Goal: Complete application form

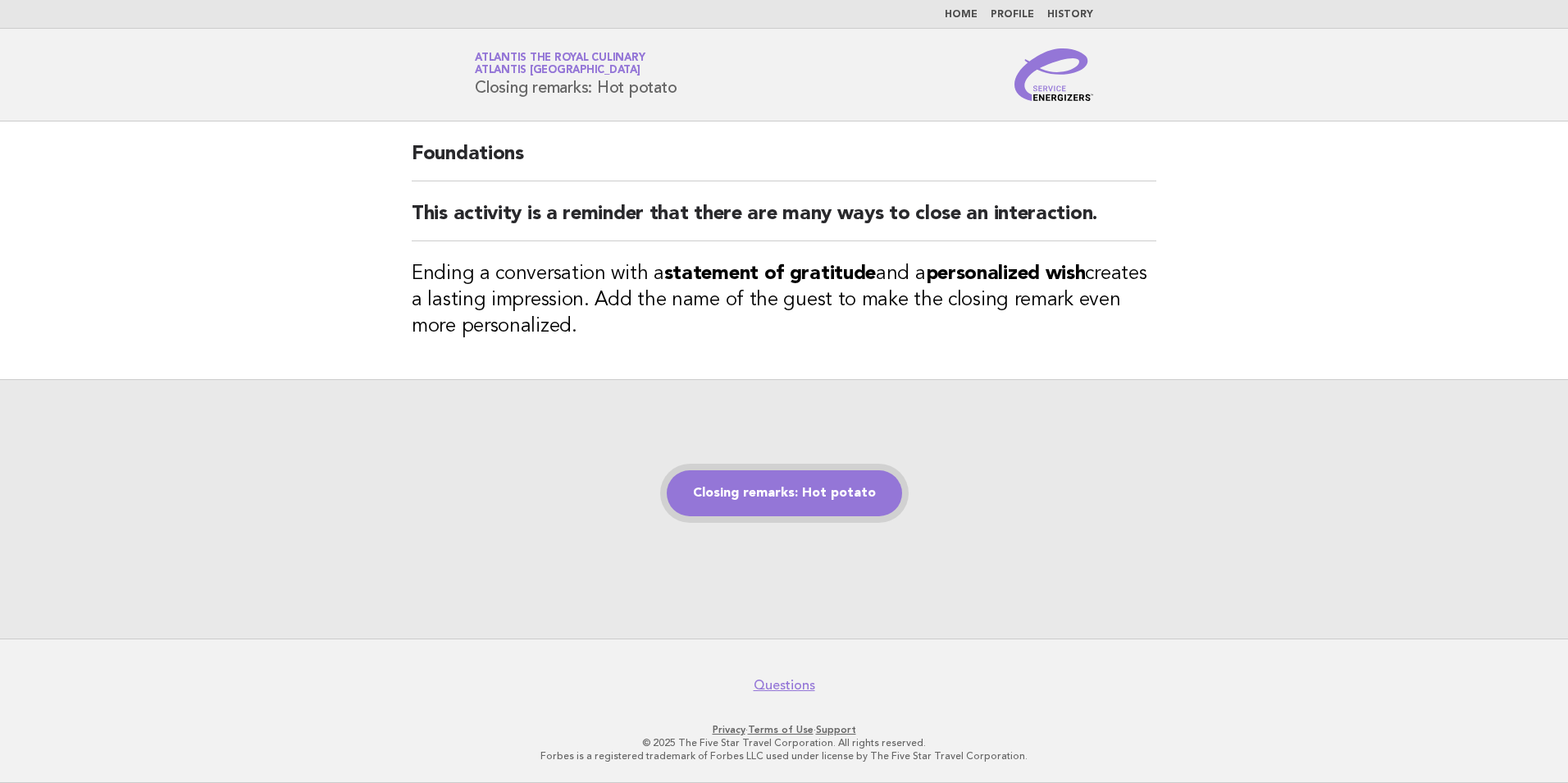
click at [772, 487] on link "Closing remarks: Hot potato" at bounding box center [784, 493] width 235 height 46
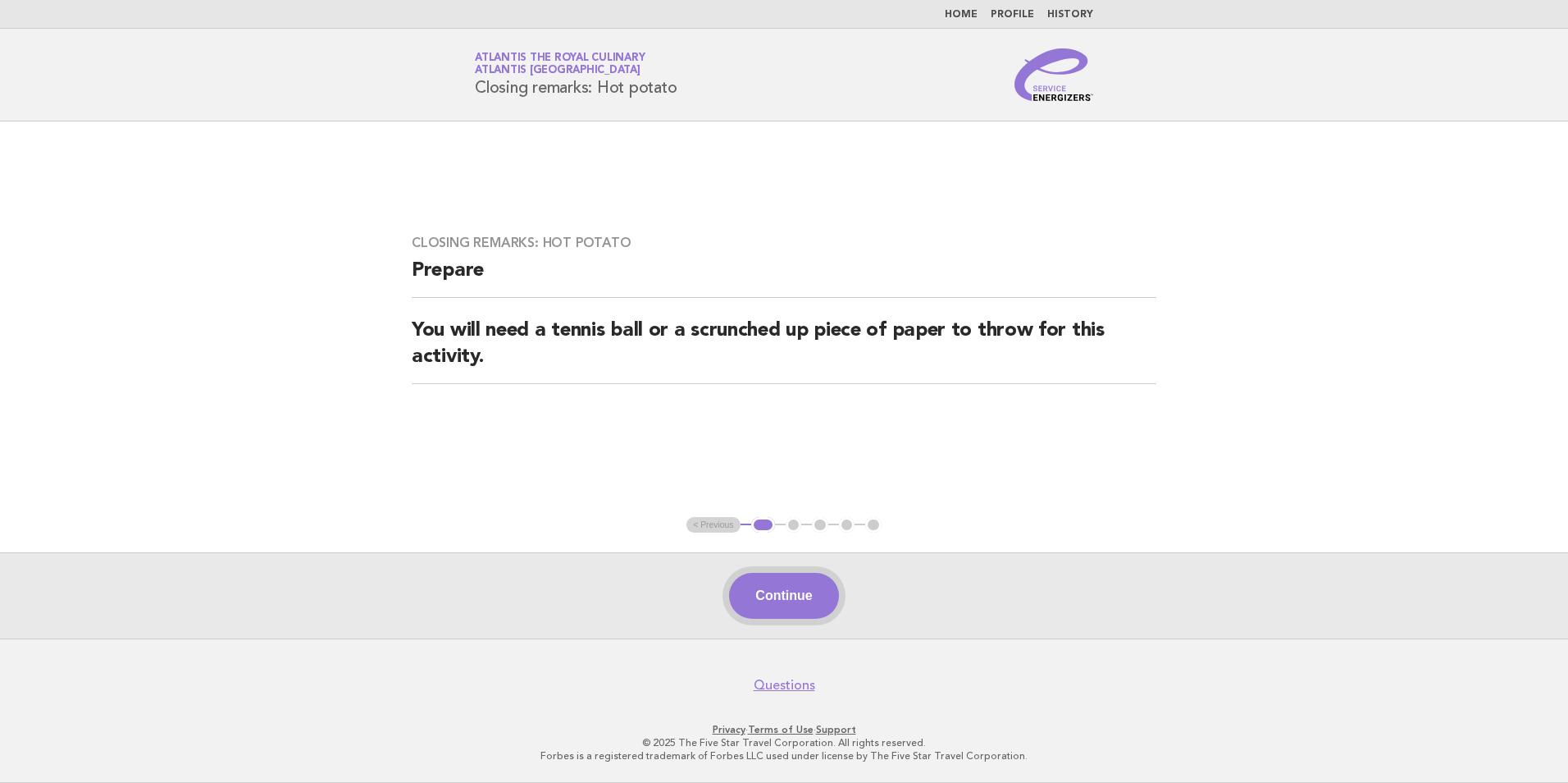
click at [805, 601] on button "Continue" at bounding box center [784, 596] width 109 height 46
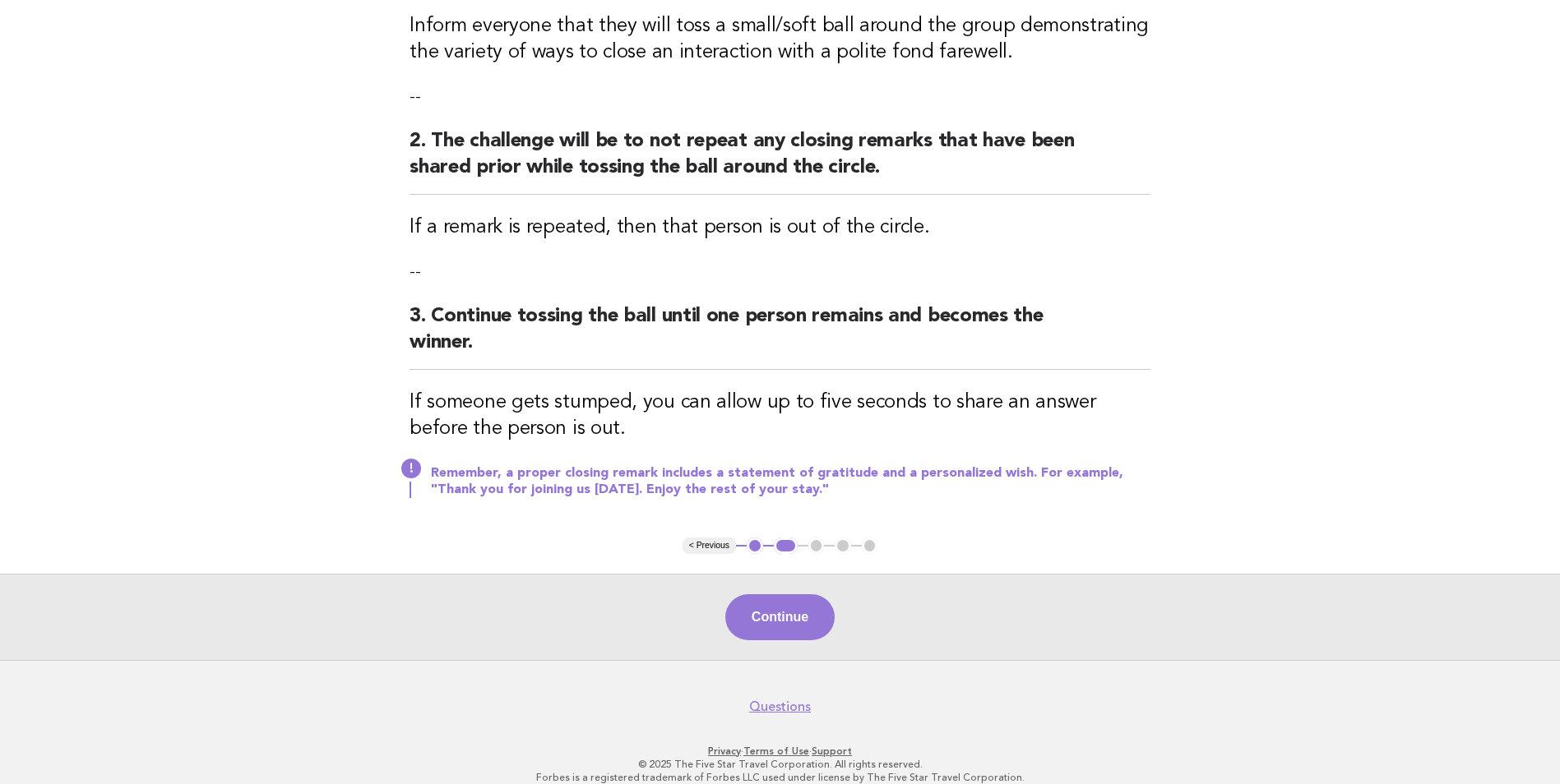
scroll to position [291, 0]
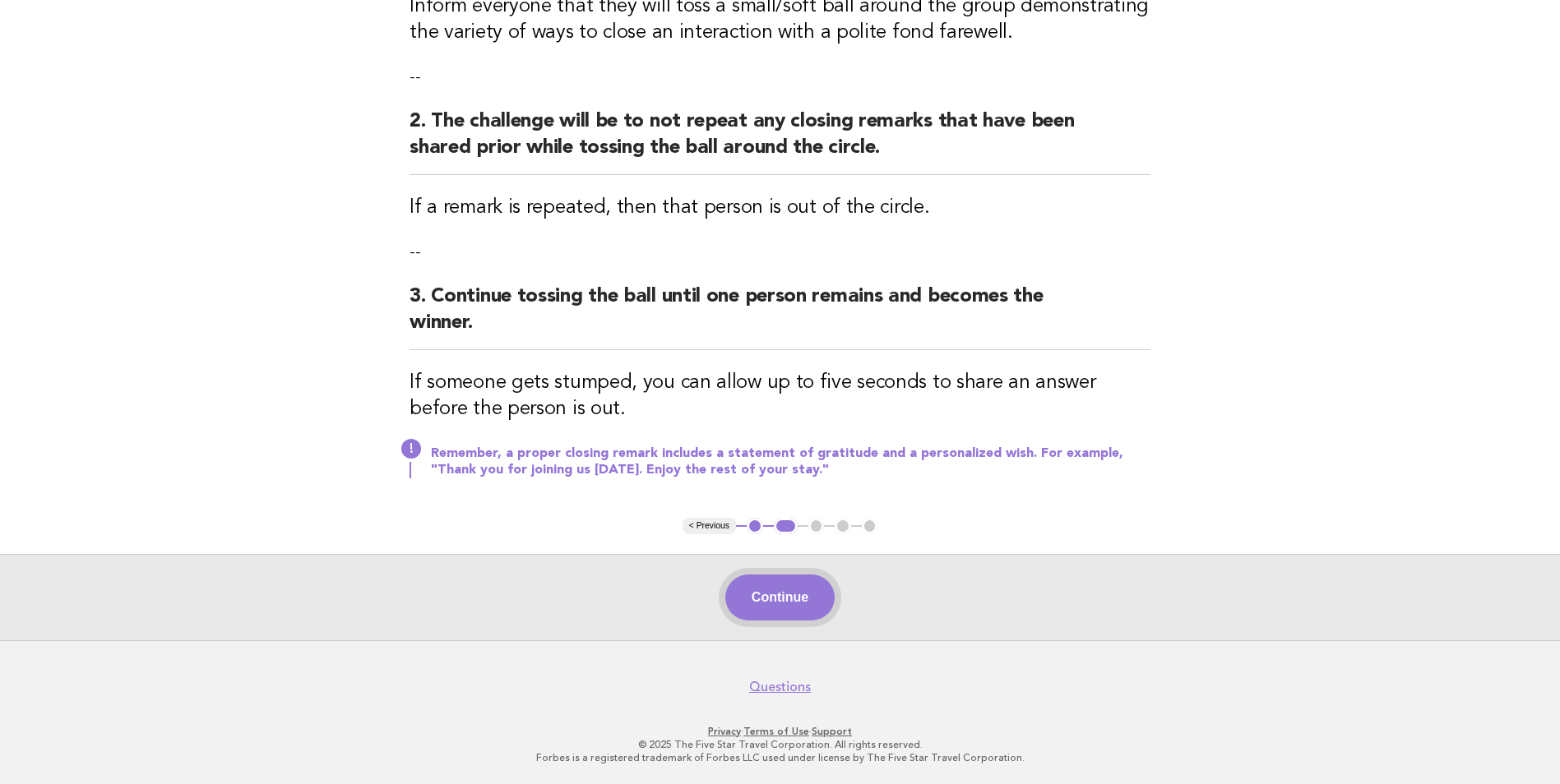
click at [790, 613] on button "Continue" at bounding box center [780, 597] width 109 height 46
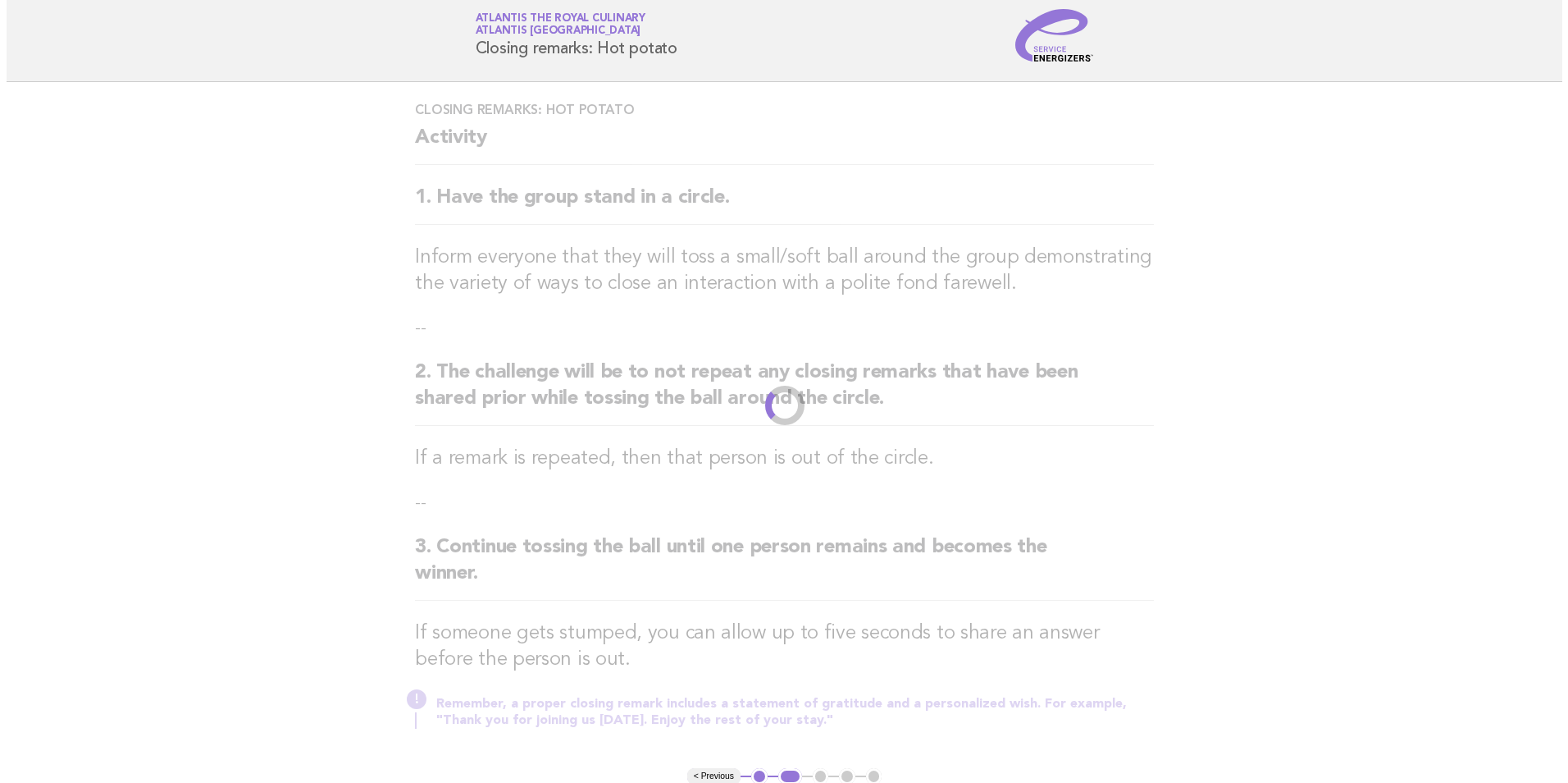
scroll to position [0, 0]
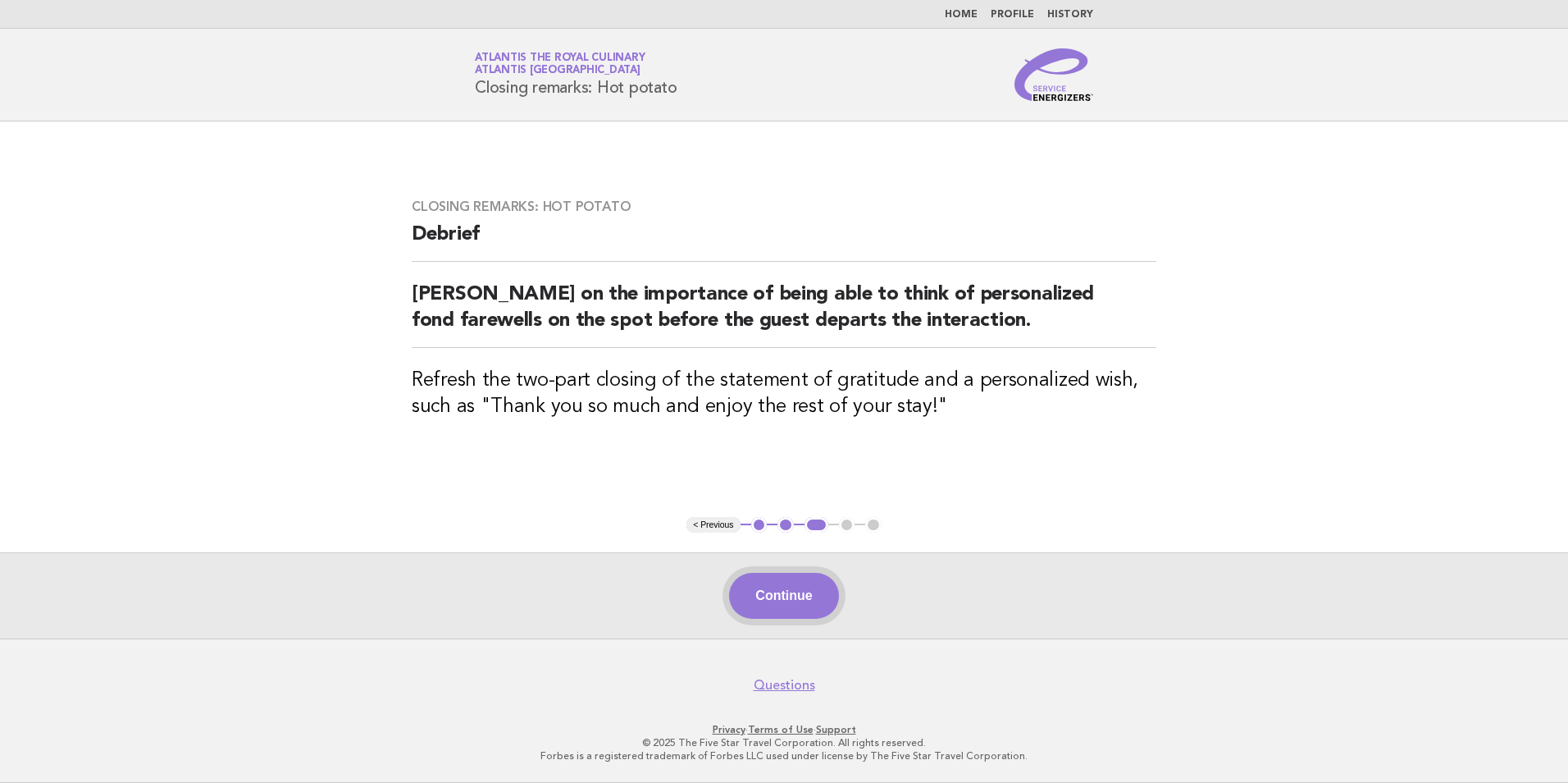
click at [809, 597] on button "Continue" at bounding box center [784, 596] width 109 height 46
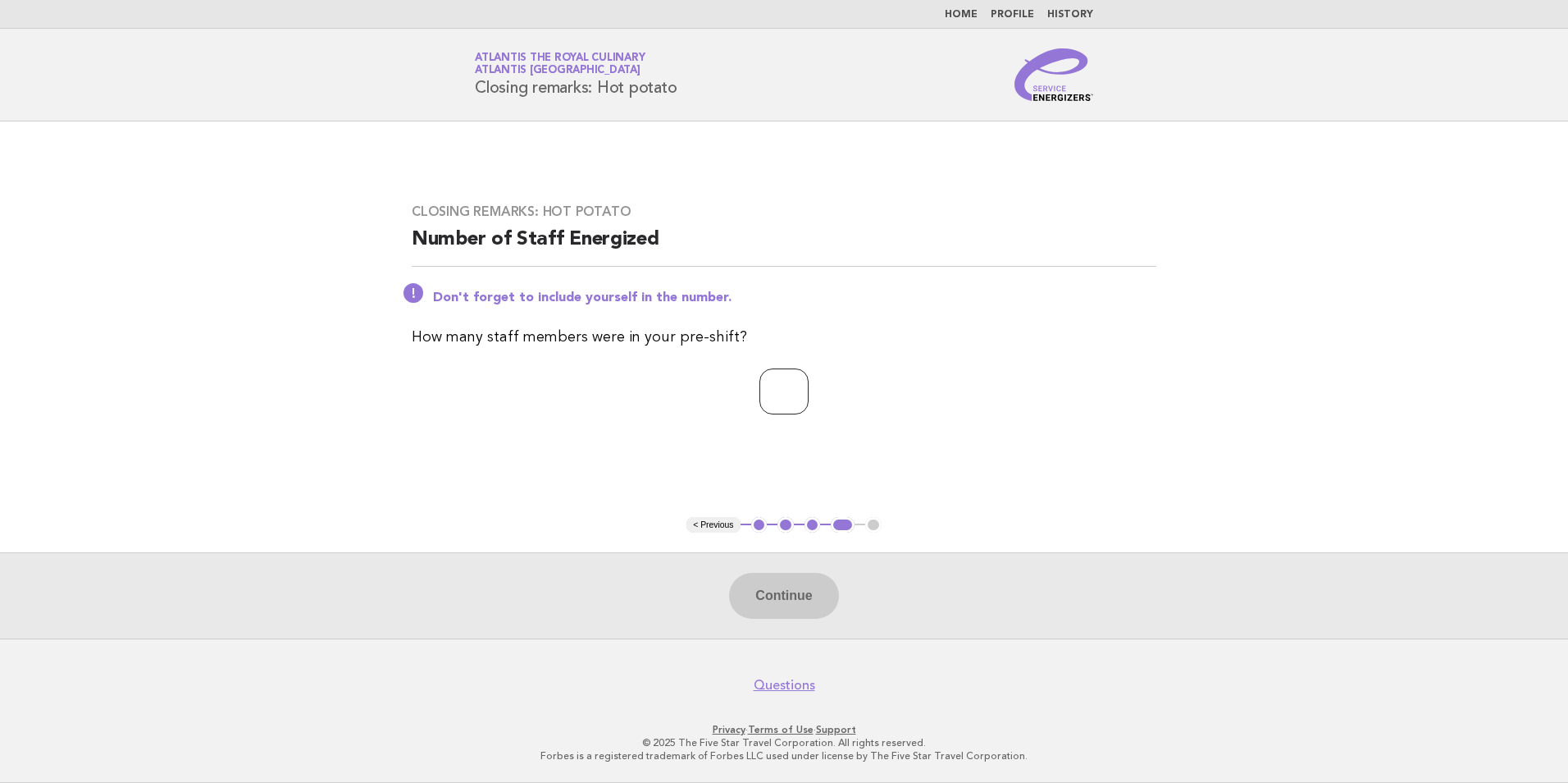
click at [776, 392] on input "number" at bounding box center [784, 392] width 49 height 46
type input "*"
click at [809, 606] on button "Continue" at bounding box center [784, 596] width 109 height 46
